Goal: Navigation & Orientation: Find specific page/section

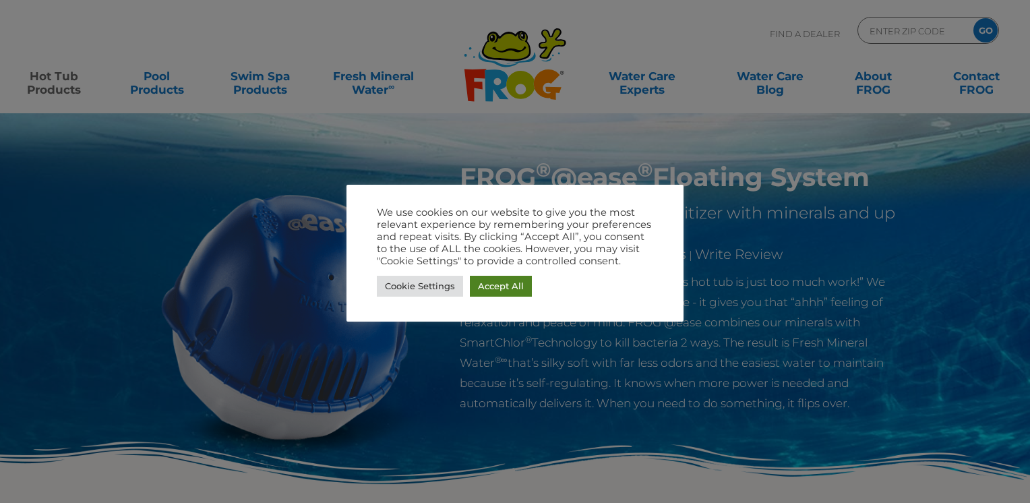
click at [495, 286] on link "Accept All" at bounding box center [501, 286] width 62 height 21
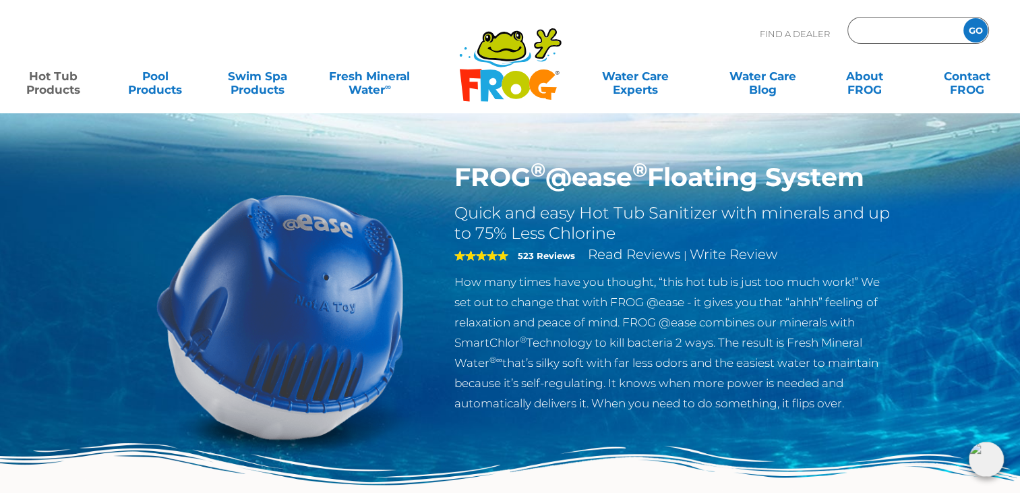
click at [900, 34] on input "Zip Code Form" at bounding box center [903, 31] width 91 height 20
type input "T"
type input "G"
type input "ENTER ZIP CODE"
click at [973, 29] on input "GO" at bounding box center [975, 30] width 24 height 24
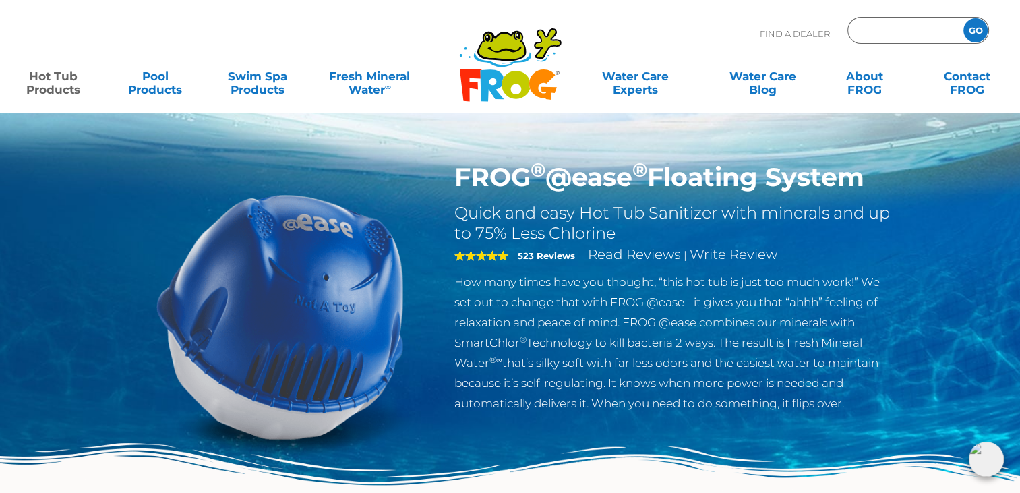
click at [932, 31] on input "Zip Code Form" at bounding box center [903, 31] width 91 height 20
type input "T8X 0"
click at [894, 31] on input "T8X 0" at bounding box center [903, 31] width 91 height 20
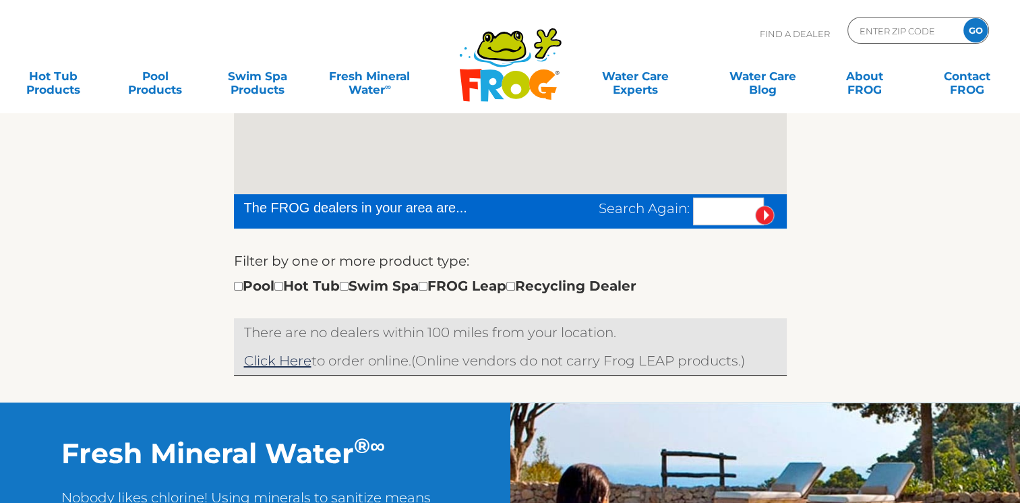
scroll to position [337, 0]
